Goal: Use online tool/utility: Utilize a website feature to perform a specific function

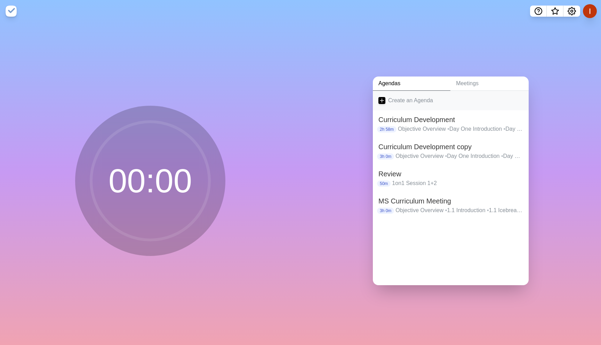
click at [380, 99] on icon at bounding box center [382, 100] width 7 height 7
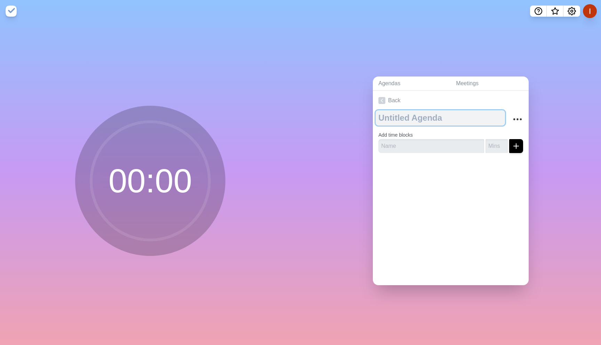
click at [411, 122] on textarea at bounding box center [440, 117] width 129 height 15
type textarea "Time Block"
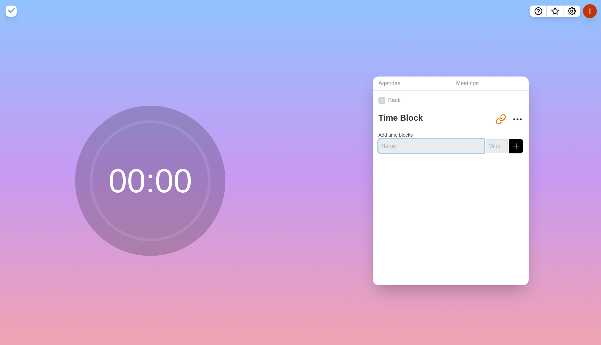
click at [417, 143] on input "text" at bounding box center [432, 146] width 106 height 14
type input "RAG Coaching Prep"
click at [499, 149] on input "number" at bounding box center [497, 146] width 22 height 14
type input "115"
click at [514, 148] on icon "submit" at bounding box center [516, 146] width 8 height 8
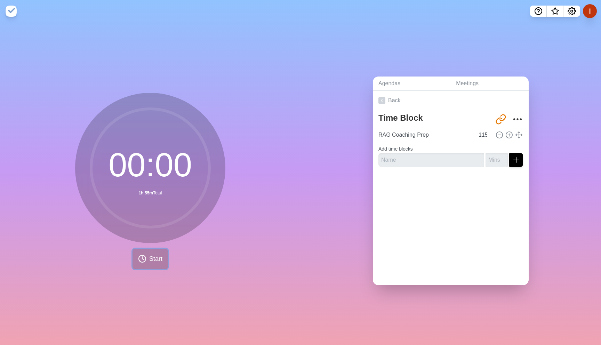
click at [148, 257] on button "Start" at bounding box center [150, 259] width 35 height 21
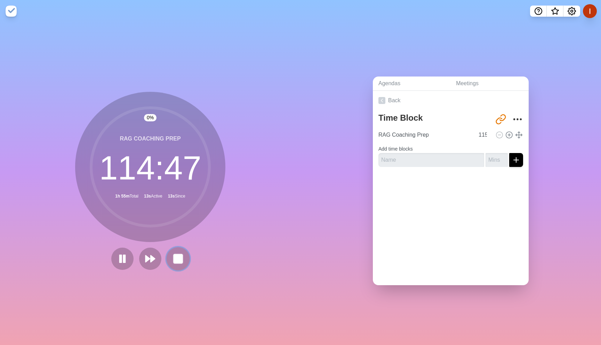
click at [183, 261] on icon at bounding box center [178, 259] width 12 height 12
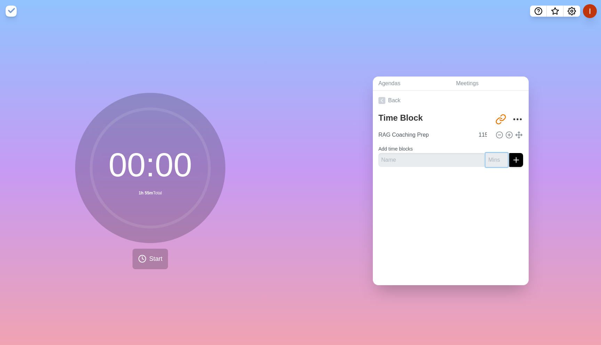
click at [491, 160] on input "number" at bounding box center [497, 160] width 22 height 14
click at [487, 135] on input "114" at bounding box center [484, 135] width 17 height 14
click at [489, 136] on input "113" at bounding box center [484, 135] width 17 height 14
click at [489, 136] on input "112" at bounding box center [484, 135] width 17 height 14
click at [489, 136] on input "111" at bounding box center [484, 135] width 17 height 14
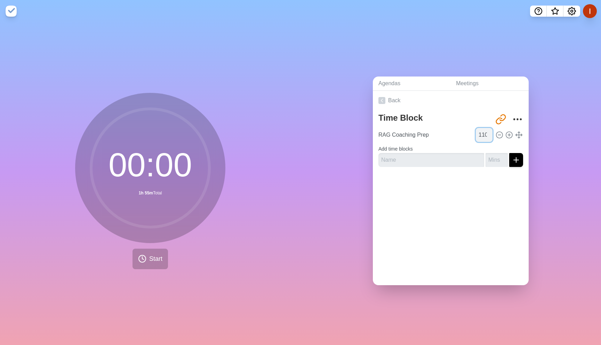
click at [489, 136] on input "110" at bounding box center [484, 135] width 17 height 14
click at [491, 137] on input "109" at bounding box center [484, 135] width 17 height 14
click at [491, 137] on input "108" at bounding box center [484, 135] width 17 height 14
click at [491, 137] on input "107" at bounding box center [484, 135] width 17 height 14
click at [491, 137] on input "106" at bounding box center [484, 135] width 17 height 14
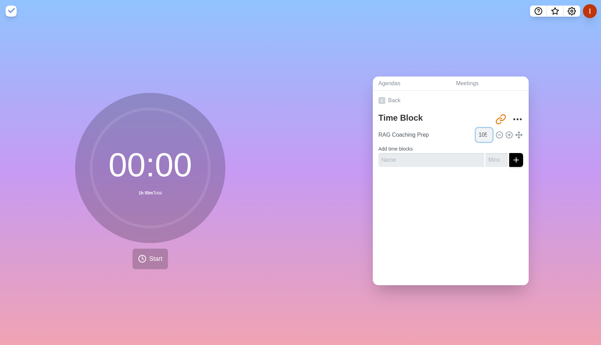
type input "105"
click at [491, 137] on input "105" at bounding box center [484, 135] width 17 height 14
click at [158, 262] on span "Start" at bounding box center [155, 258] width 13 height 9
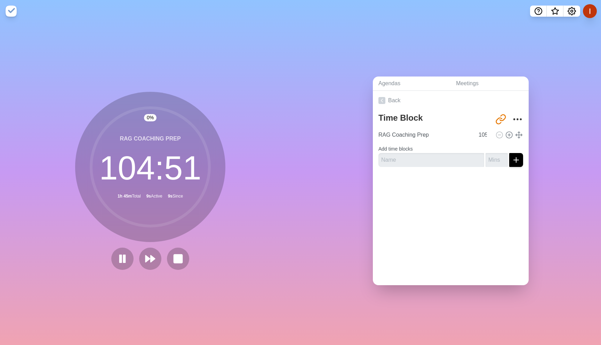
click at [301, 63] on div "Agendas Meetings Back Time Block [URL][DOMAIN_NAME] RAG Coaching Prep 105 Add t…" at bounding box center [451, 183] width 301 height 323
